Goal: Task Accomplishment & Management: Manage account settings

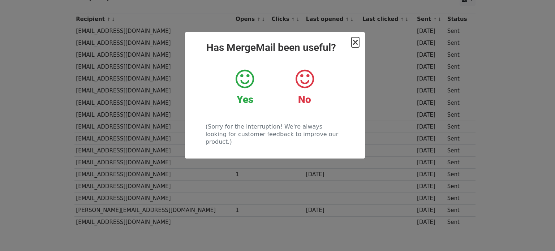
click at [356, 42] on span "×" at bounding box center [354, 42] width 7 height 10
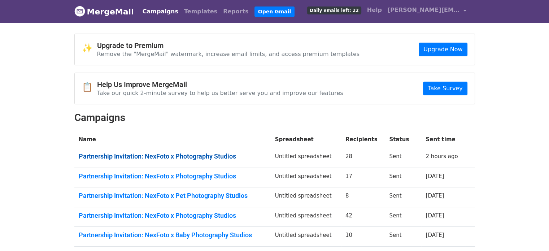
click at [134, 156] on link "Partnership Invitation: NexFoto x Photography Studios" at bounding box center [173, 156] width 188 height 8
